Goal: Task Accomplishment & Management: Manage account settings

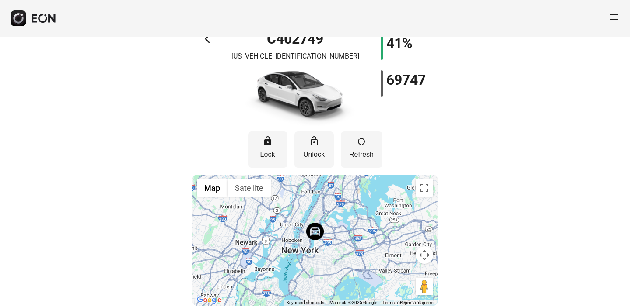
scroll to position [29, 0]
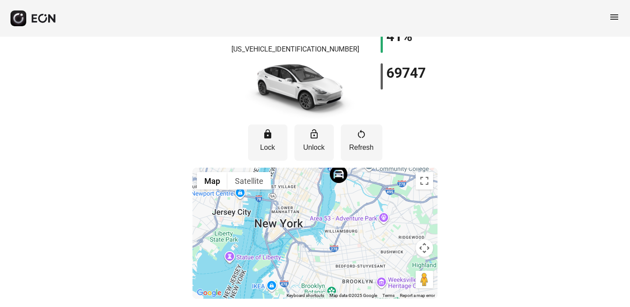
drag, startPoint x: 332, startPoint y: 230, endPoint x: 327, endPoint y: 294, distance: 64.1
click at [327, 294] on div "Map Terrain Satellite Labels Keyboard shortcuts Map Data Map data ©2025 Google …" at bounding box center [314, 233] width 245 height 131
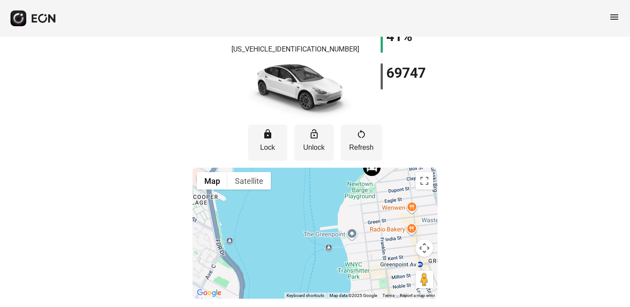
drag, startPoint x: 364, startPoint y: 209, endPoint x: 319, endPoint y: 272, distance: 77.1
click at [320, 270] on div at bounding box center [314, 233] width 245 height 131
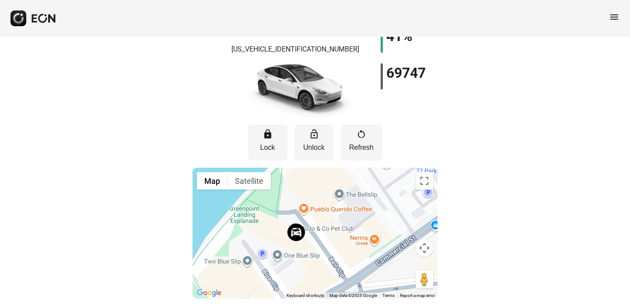
drag, startPoint x: 287, startPoint y: 255, endPoint x: 206, endPoint y: 225, distance: 86.6
click at [206, 225] on div at bounding box center [314, 233] width 245 height 131
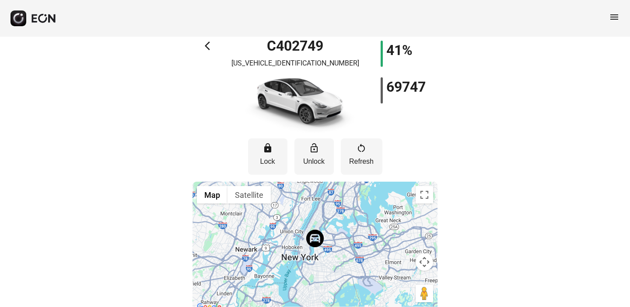
scroll to position [29, 0]
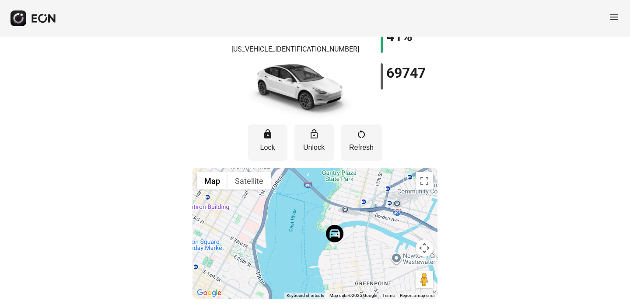
drag, startPoint x: 326, startPoint y: 259, endPoint x: 326, endPoint y: 180, distance: 79.1
click at [326, 180] on div at bounding box center [314, 233] width 245 height 131
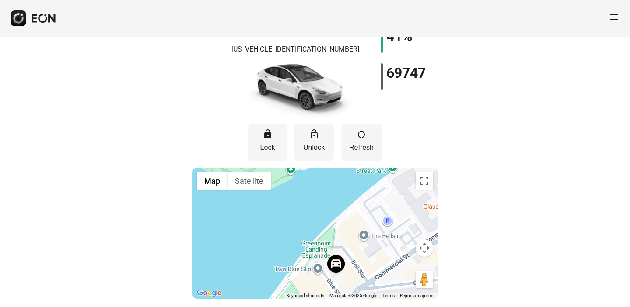
drag, startPoint x: 327, startPoint y: 261, endPoint x: 327, endPoint y: 219, distance: 42.4
click at [327, 219] on div at bounding box center [314, 233] width 245 height 131
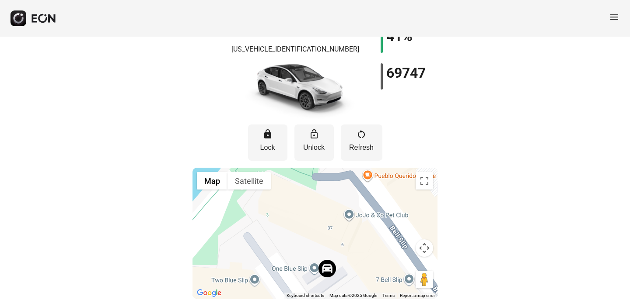
scroll to position [0, 0]
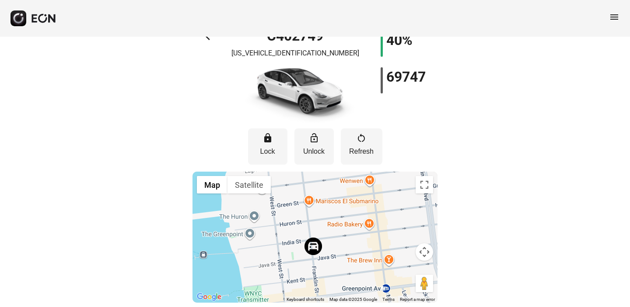
scroll to position [29, 0]
